Goal: Transaction & Acquisition: Book appointment/travel/reservation

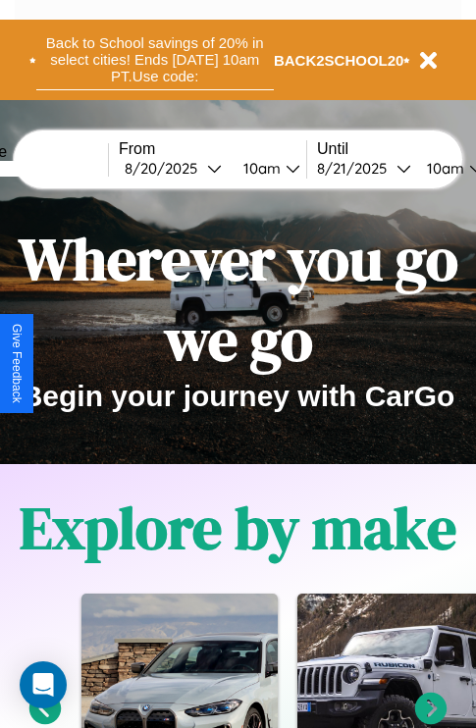
click at [154, 60] on button "Back to School savings of 20% in select cities! Ends [DATE] 10am PT. Use code:" at bounding box center [154, 59] width 237 height 61
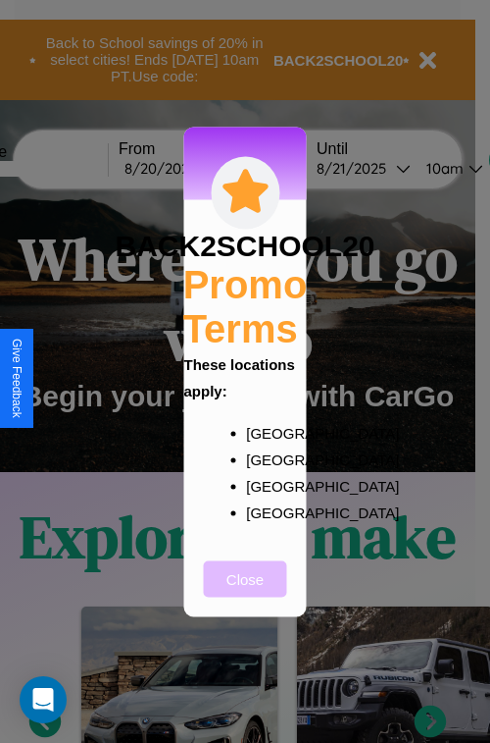
click at [245, 592] on button "Close" at bounding box center [245, 578] width 83 height 36
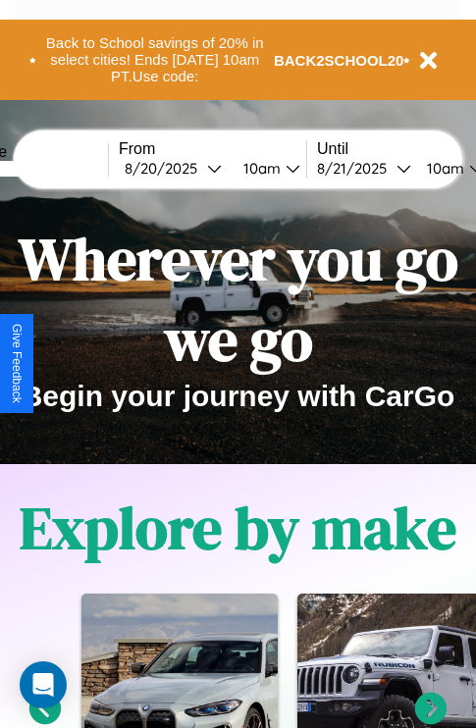
scroll to position [302, 0]
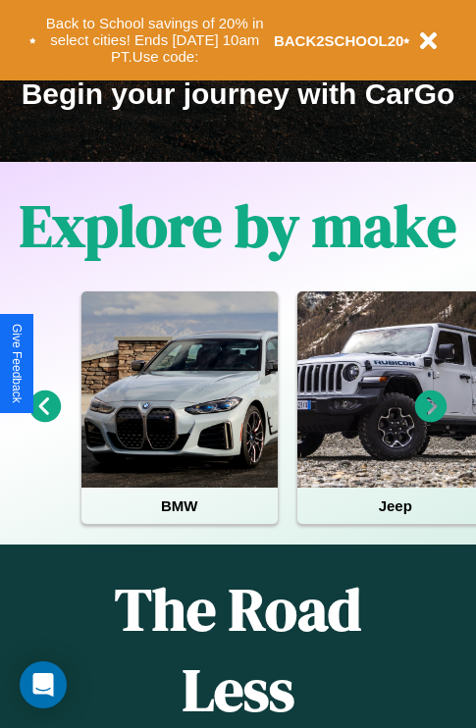
click at [431, 420] on icon at bounding box center [431, 406] width 32 height 32
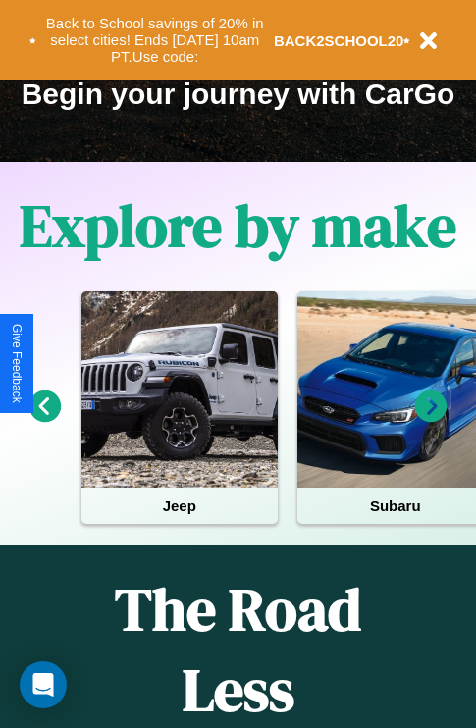
click at [431, 420] on icon at bounding box center [431, 406] width 32 height 32
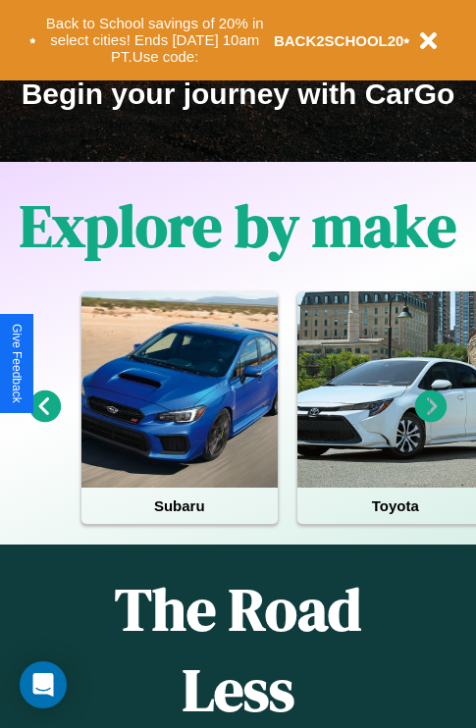
click at [431, 420] on icon at bounding box center [431, 406] width 32 height 32
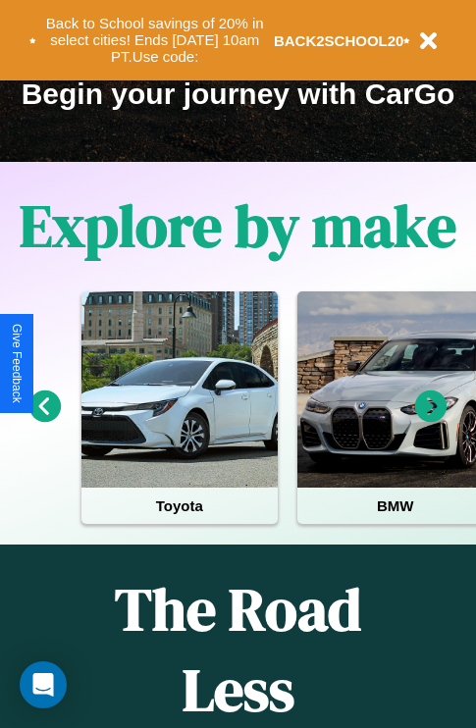
click at [431, 420] on icon at bounding box center [431, 406] width 32 height 32
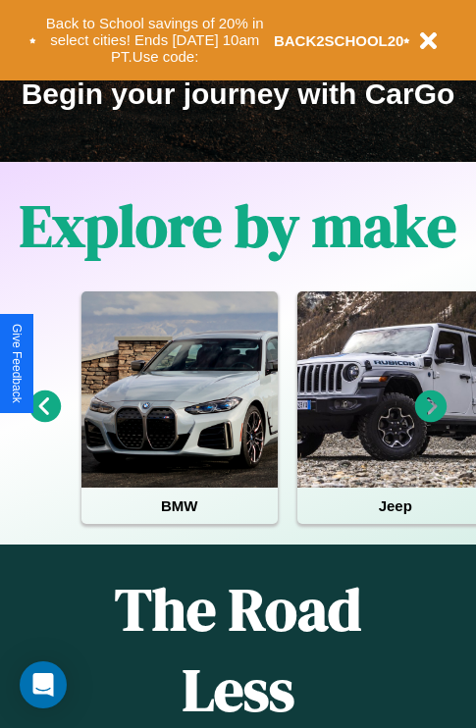
click at [431, 420] on icon at bounding box center [431, 406] width 32 height 32
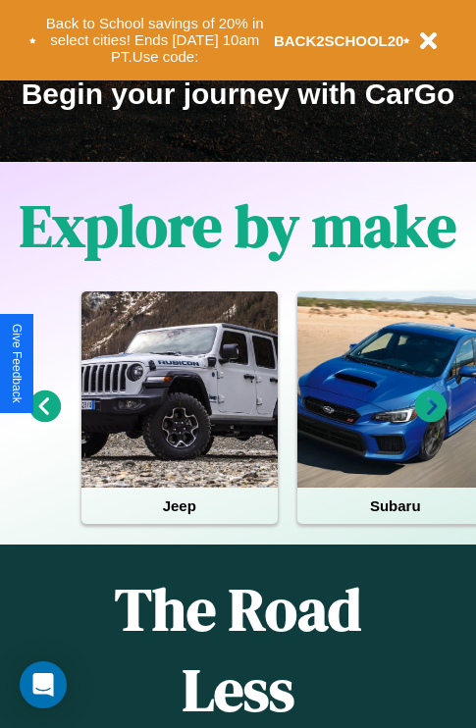
click at [44, 420] on icon at bounding box center [45, 406] width 32 height 32
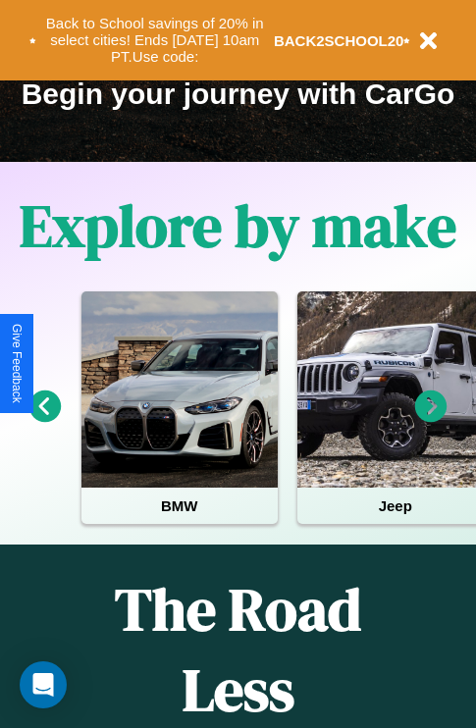
click at [431, 420] on icon at bounding box center [431, 406] width 32 height 32
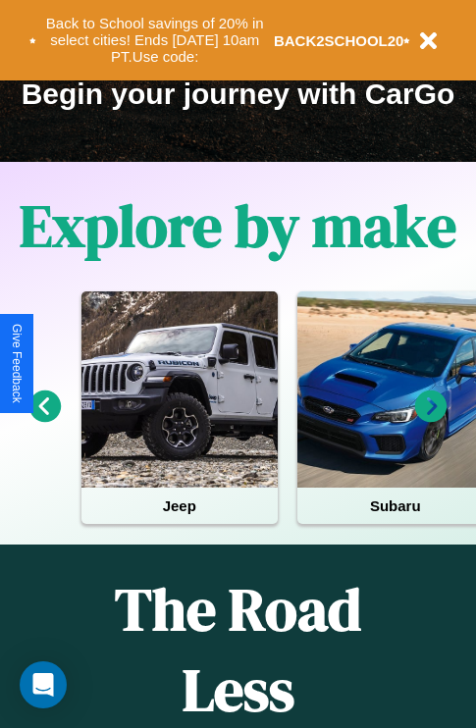
click at [431, 420] on icon at bounding box center [431, 406] width 32 height 32
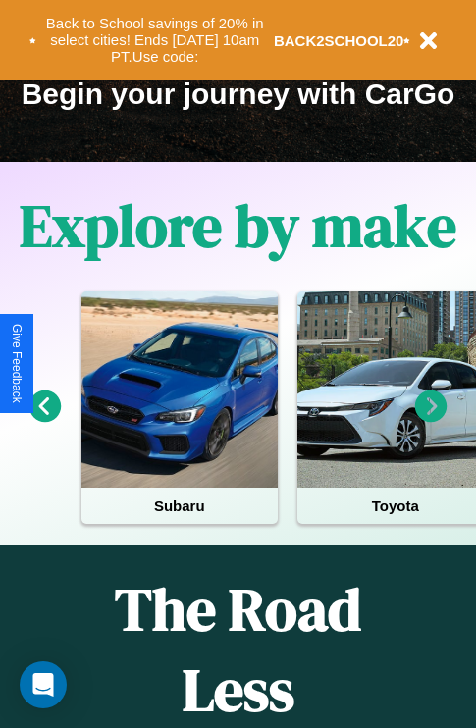
click at [431, 420] on icon at bounding box center [431, 406] width 32 height 32
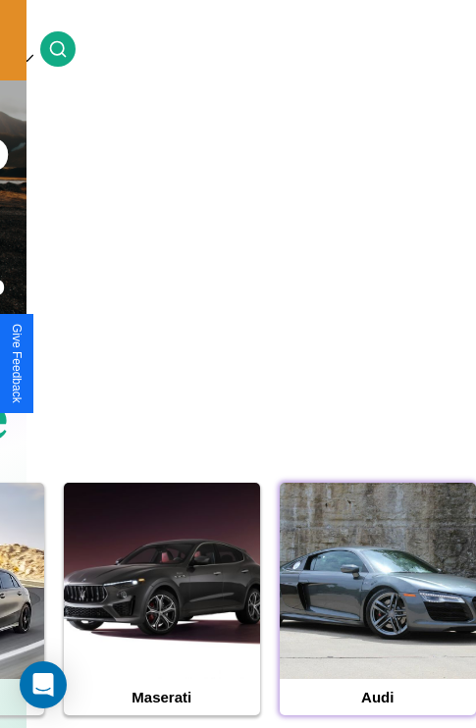
click at [377, 611] on div at bounding box center [378, 581] width 196 height 196
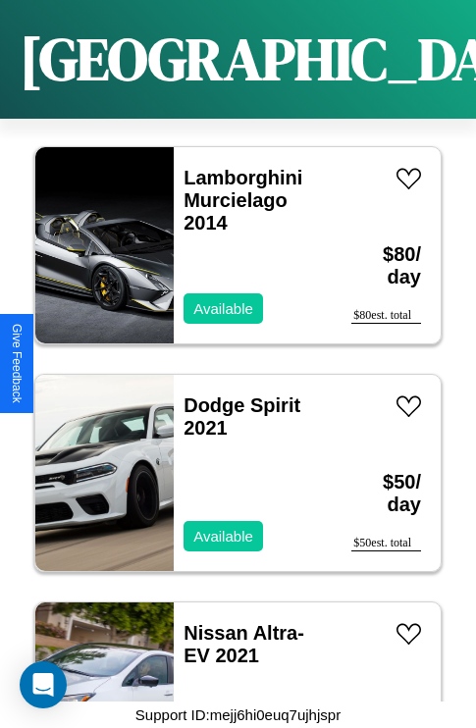
scroll to position [17825, 0]
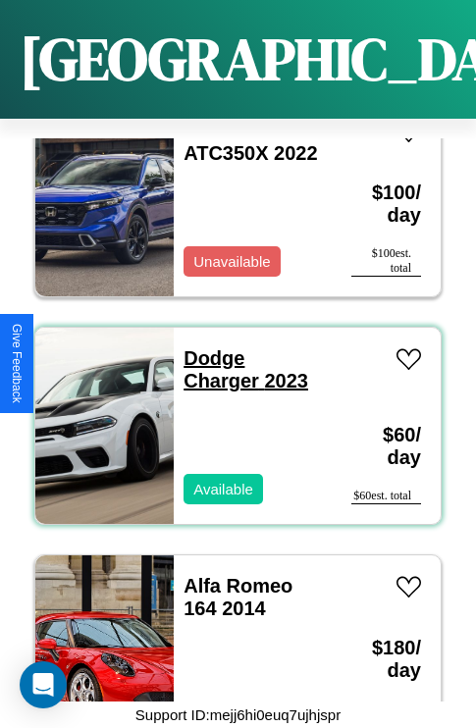
click at [208, 347] on link "Dodge Charger 2023" at bounding box center [245, 369] width 125 height 44
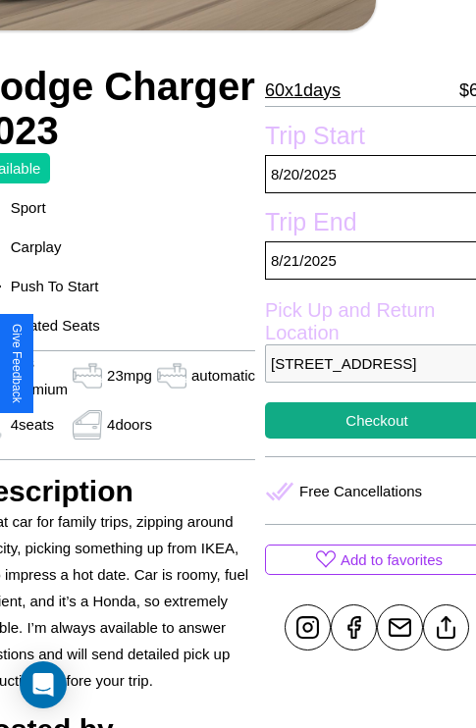
scroll to position [300, 105]
